Goal: Information Seeking & Learning: Learn about a topic

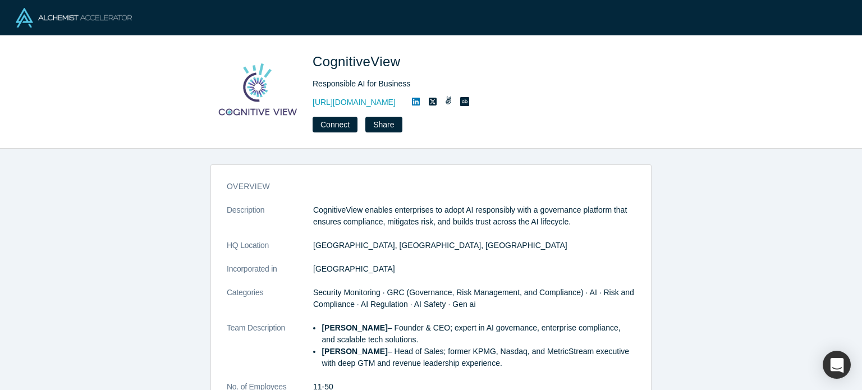
click at [177, 214] on div "overview Description CognitiveView enables enterprises to adopt AI responsibly …" at bounding box center [431, 269] width 862 height 241
drag, startPoint x: 34, startPoint y: 63, endPoint x: 132, endPoint y: 13, distance: 110.4
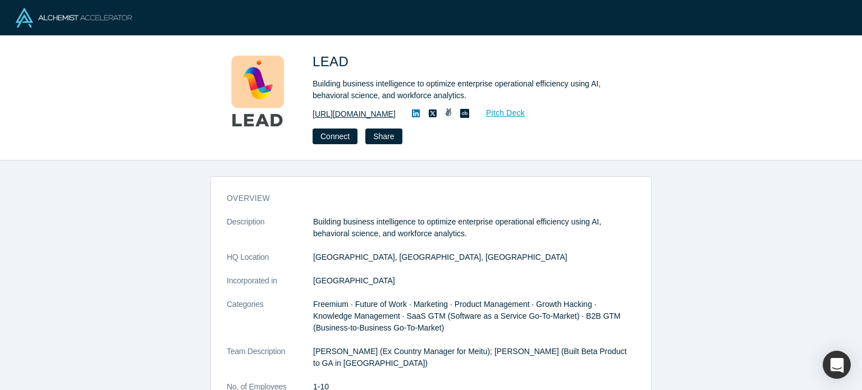
click at [365, 112] on link "https://www.lead.app" at bounding box center [353, 114] width 83 height 12
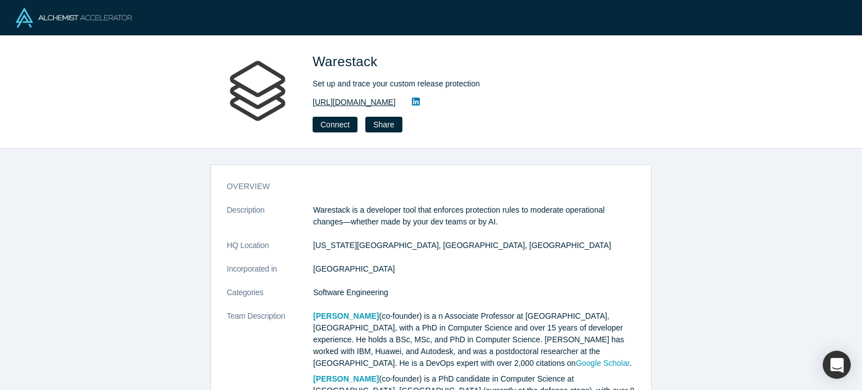
click at [356, 104] on link "[URL][DOMAIN_NAME]" at bounding box center [353, 102] width 83 height 12
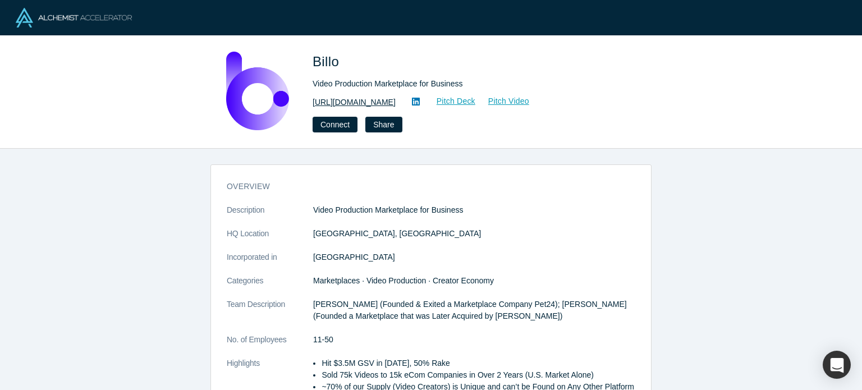
click at [360, 101] on link "[URL][DOMAIN_NAME]" at bounding box center [353, 102] width 83 height 12
click at [342, 96] on link "[URL][DOMAIN_NAME]" at bounding box center [353, 102] width 83 height 12
